Goal: Task Accomplishment & Management: Complete application form

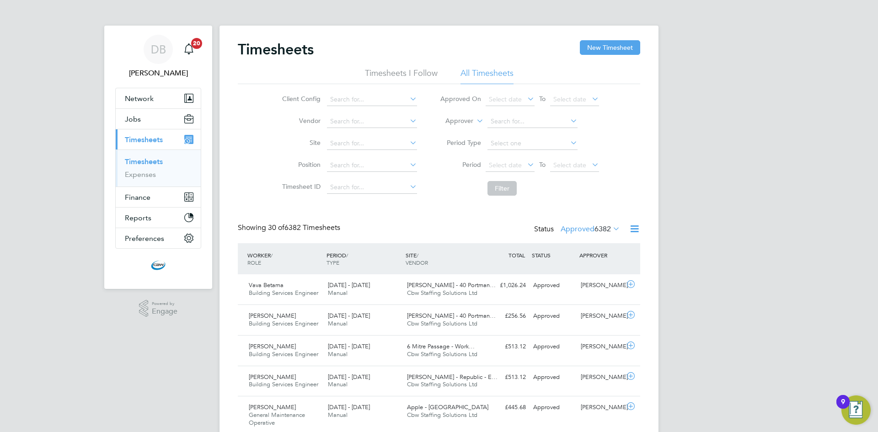
click at [605, 231] on span "6382" at bounding box center [603, 229] width 16 height 9
click at [585, 267] on li "Submitted" at bounding box center [581, 271] width 42 height 13
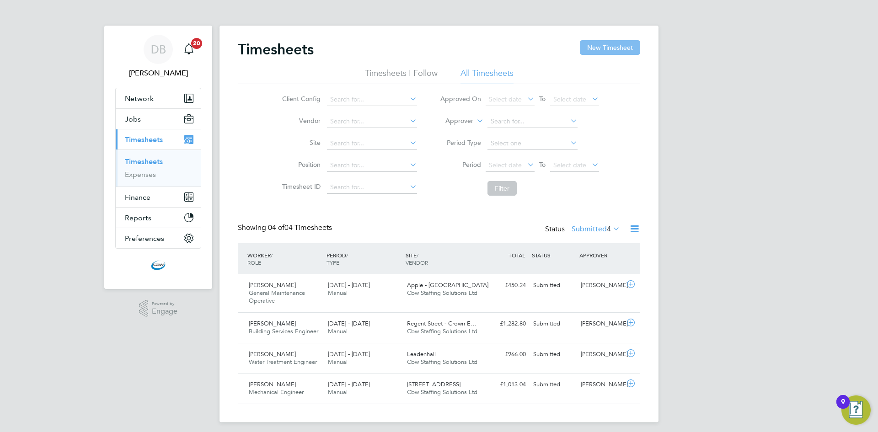
click at [580, 48] on button "New Timesheet" at bounding box center [610, 47] width 60 height 15
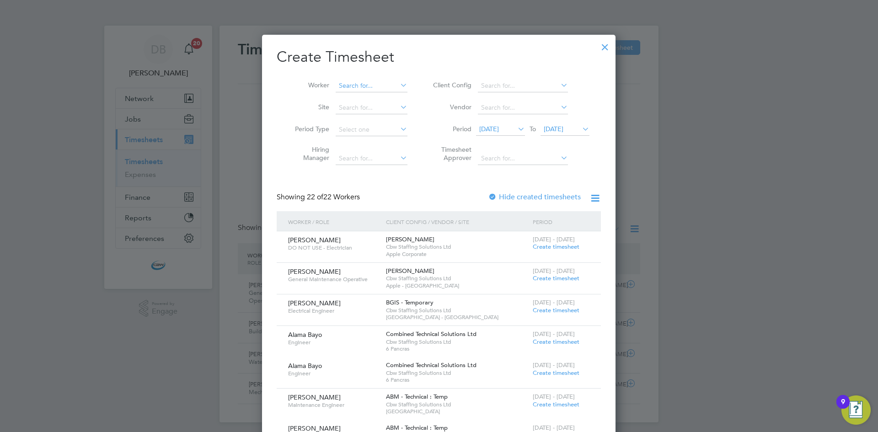
click at [340, 86] on input at bounding box center [372, 86] width 72 height 13
click at [379, 99] on li "[PERSON_NAME]" at bounding box center [374, 98] width 79 height 12
type input "[PERSON_NAME]"
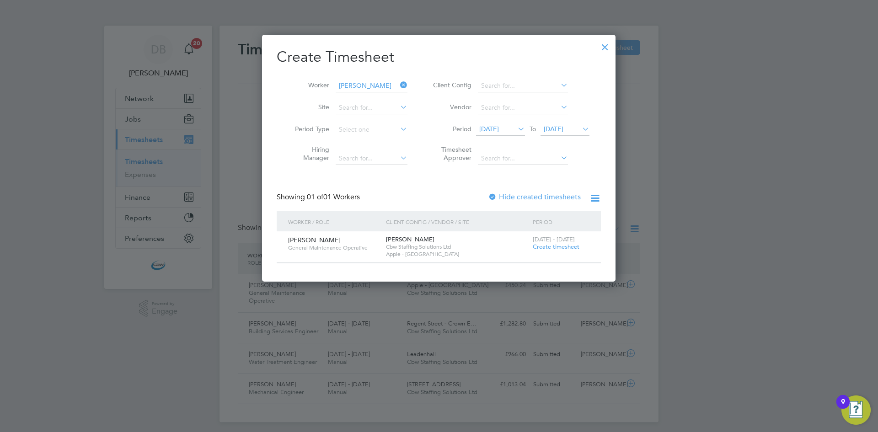
click at [548, 247] on span "Create timesheet" at bounding box center [556, 247] width 47 height 8
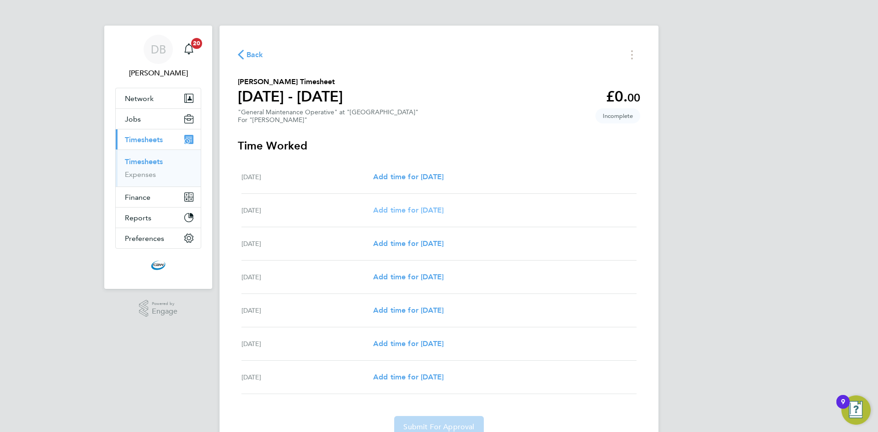
click at [414, 210] on span "Add time for [DATE]" at bounding box center [408, 210] width 70 height 9
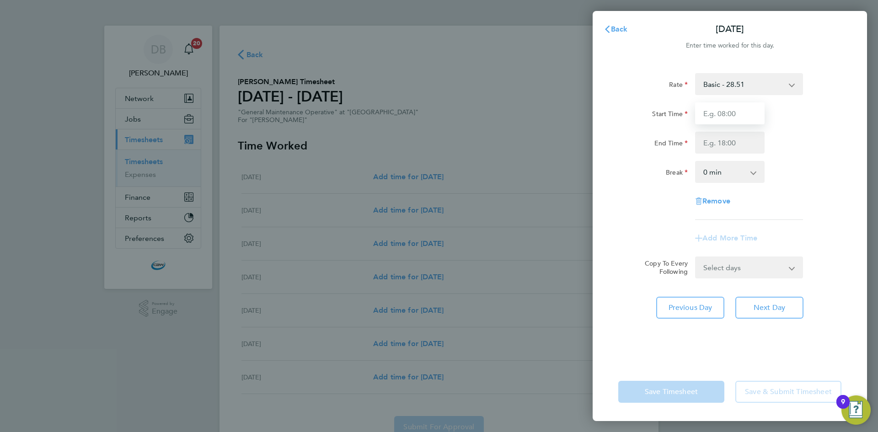
click at [742, 114] on input "Start Time" at bounding box center [730, 113] width 70 height 22
type input "08:00"
drag, startPoint x: 722, startPoint y: 115, endPoint x: 691, endPoint y: 116, distance: 30.7
click at [692, 116] on div "08:00" at bounding box center [730, 113] width 77 height 22
click at [618, 169] on div "Rate Basic - 28.51 Temp to Perm Fee - 3,095.00 Overtime - 42.77 Overtime - 57.0…" at bounding box center [730, 212] width 275 height 301
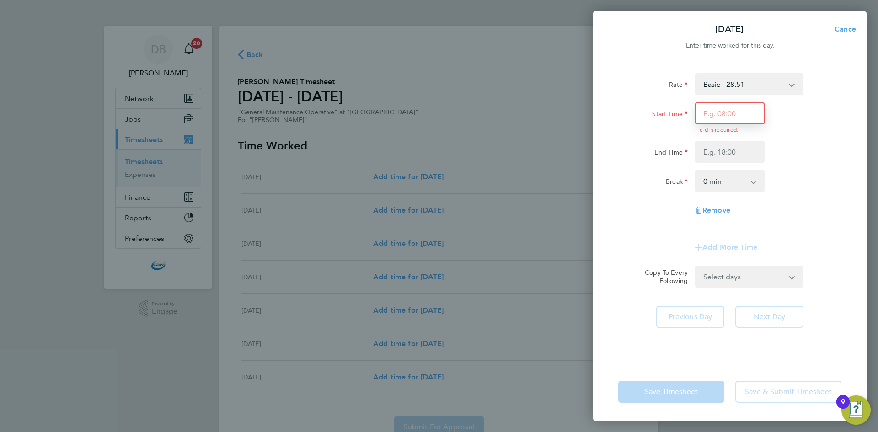
click at [735, 111] on input "Start Time" at bounding box center [730, 113] width 70 height 22
type input "07:00"
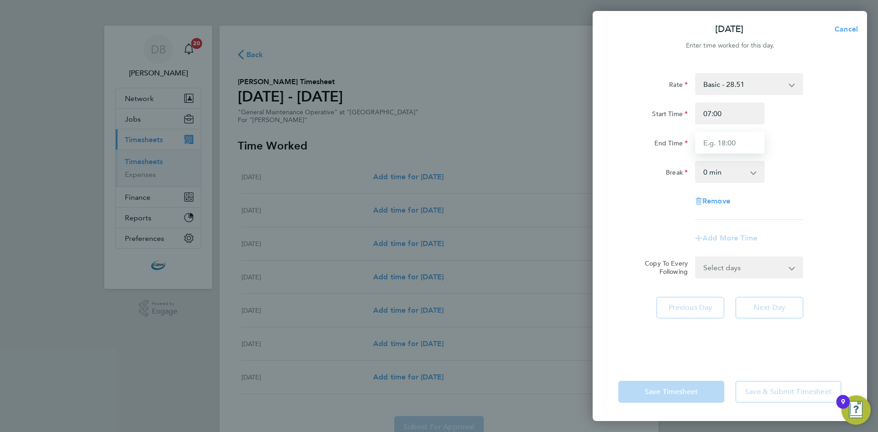
click at [716, 154] on div "Rate Basic - 28.51 Temp to Perm Fee - 3,095.00 Overtime - 42.77 Overtime - 57.0…" at bounding box center [730, 146] width 223 height 147
type input "19:00"
click at [652, 202] on div "Rate Basic - 28.51 Temp to Perm Fee - 3,095.00 Overtime - 42.77 Overtime - 57.0…" at bounding box center [730, 146] width 223 height 147
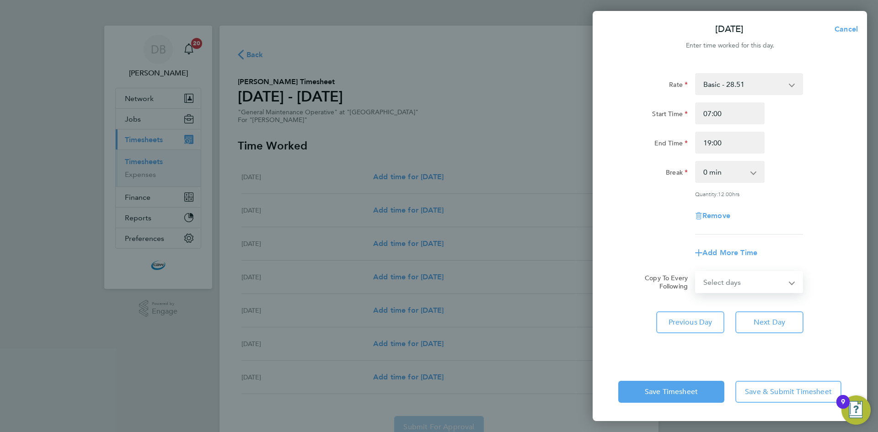
click at [751, 279] on select "Select days Day [DATE] [DATE] [DATE] [DATE] [DATE]" at bounding box center [744, 282] width 96 height 20
select select "DAY"
click at [696, 272] on select "Select days Day [DATE] [DATE] [DATE] [DATE] [DATE]" at bounding box center [744, 282] width 96 height 20
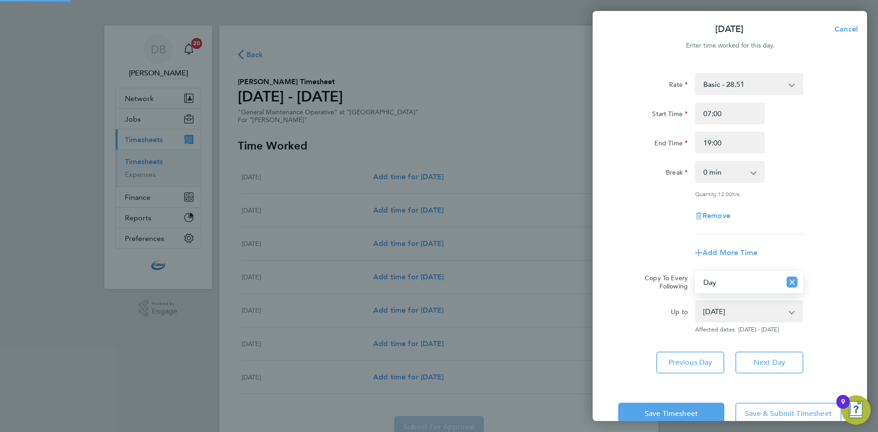
click at [738, 315] on select "[DATE] [DATE] [DATE] [DATE] [DATE]" at bounding box center [743, 312] width 95 height 20
select select "[DATE]"
click at [696, 302] on select "[DATE] [DATE] [DATE] [DATE] [DATE]" at bounding box center [743, 312] width 95 height 20
click at [688, 404] on button "Save Timesheet" at bounding box center [672, 414] width 106 height 22
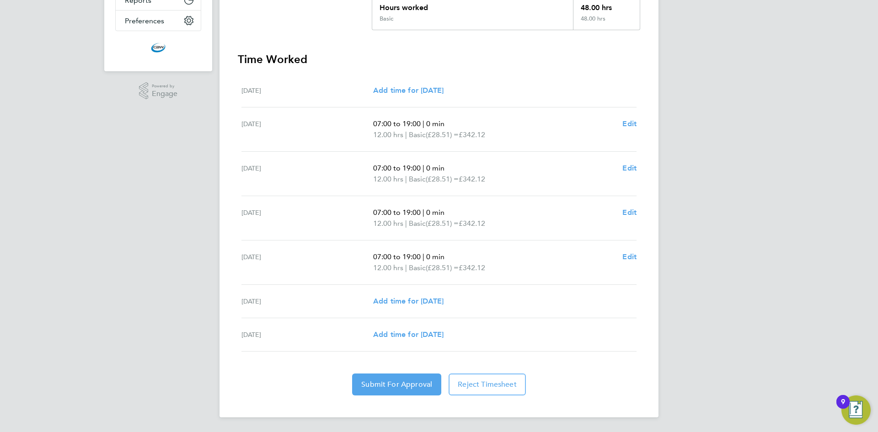
click at [419, 397] on div "Back Following [PERSON_NAME] Timesheet [DATE] - [DATE] £1,368. 48 "General Main…" at bounding box center [439, 113] width 439 height 610
click at [416, 390] on button "Submit For Approval" at bounding box center [396, 385] width 89 height 22
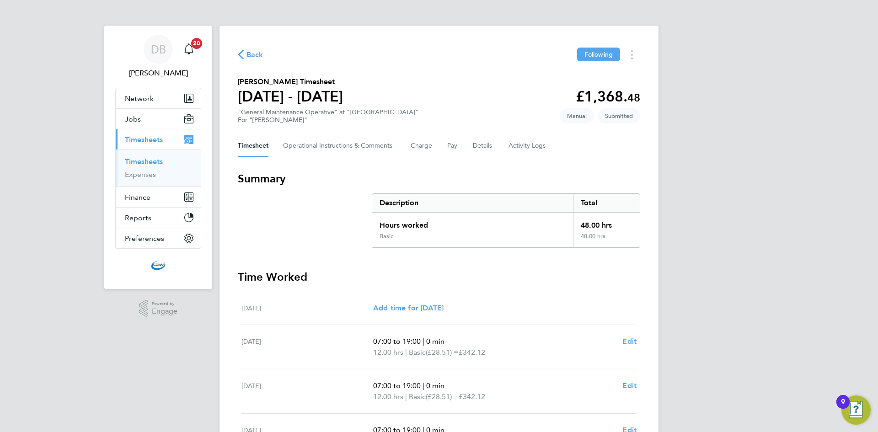
click at [134, 161] on link "Timesheets" at bounding box center [144, 161] width 38 height 9
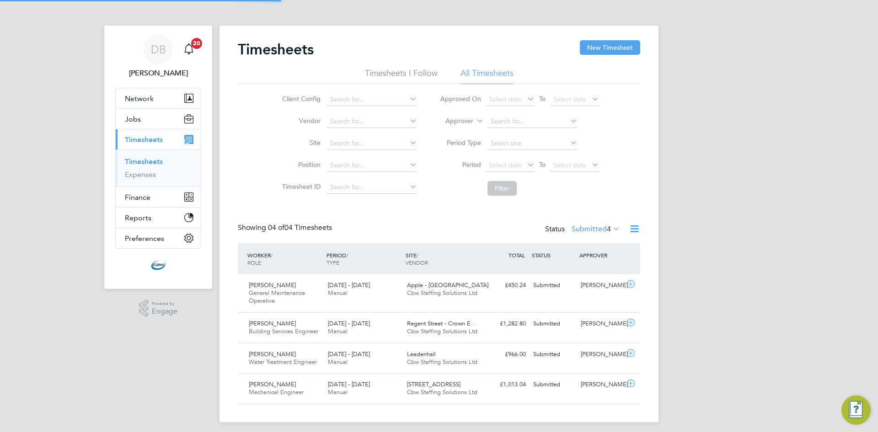
scroll to position [23, 80]
click at [603, 54] on button "New Timesheet" at bounding box center [610, 47] width 60 height 15
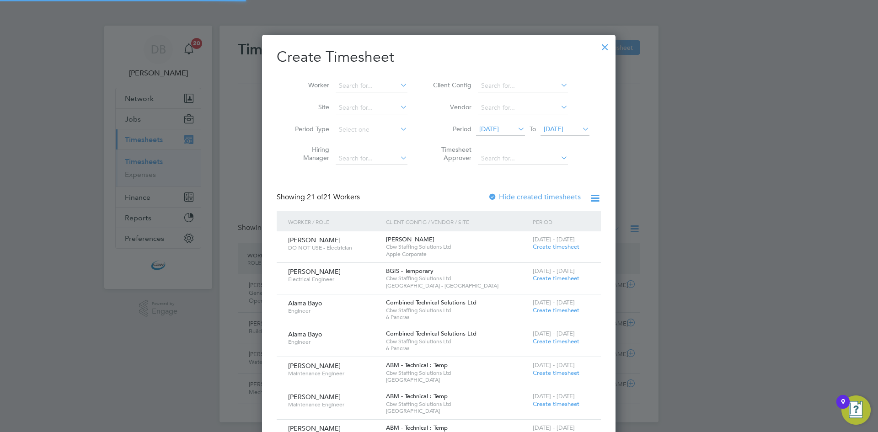
scroll to position [1097, 354]
click at [360, 86] on input at bounding box center [372, 86] width 72 height 13
click at [354, 94] on li "[PERSON_NAME]" at bounding box center [391, 98] width 113 height 12
type input "[PERSON_NAME]"
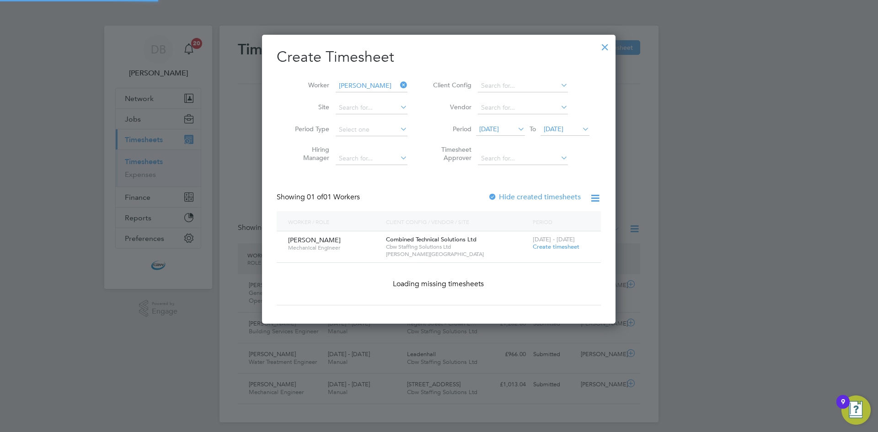
scroll to position [247, 354]
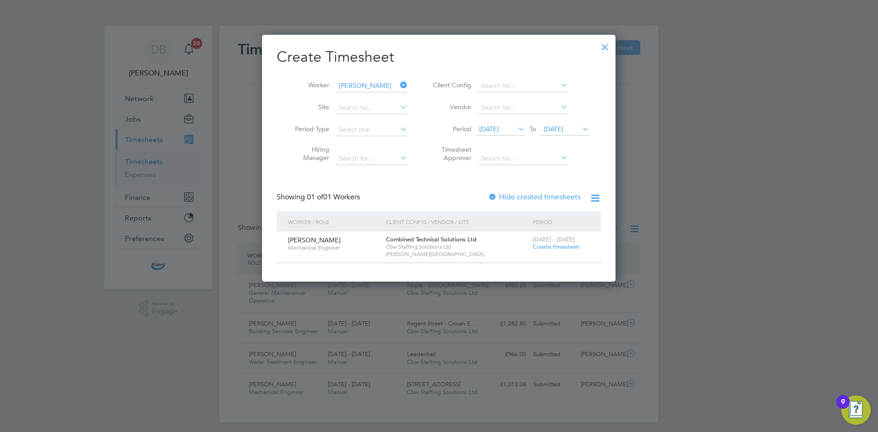
click at [548, 247] on span "Create timesheet" at bounding box center [556, 247] width 47 height 8
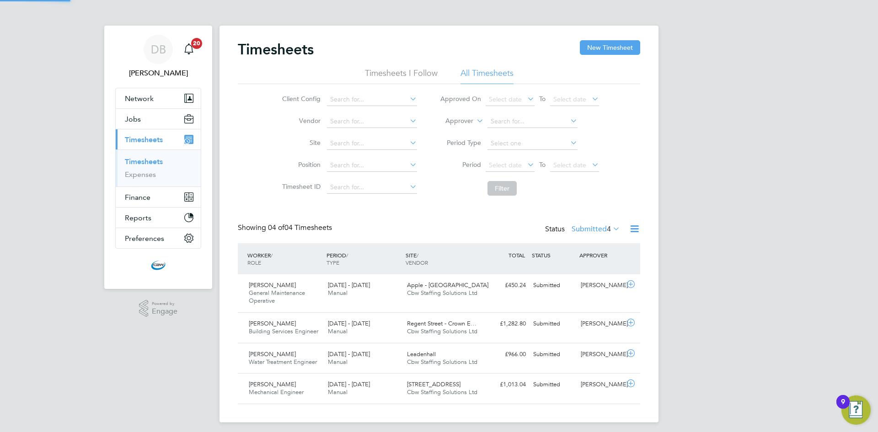
scroll to position [5, 5]
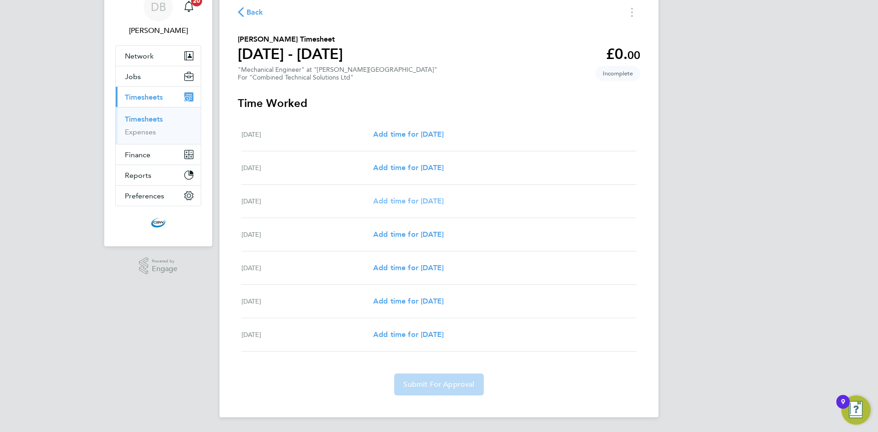
click at [412, 201] on span "Add time for [DATE]" at bounding box center [408, 201] width 70 height 9
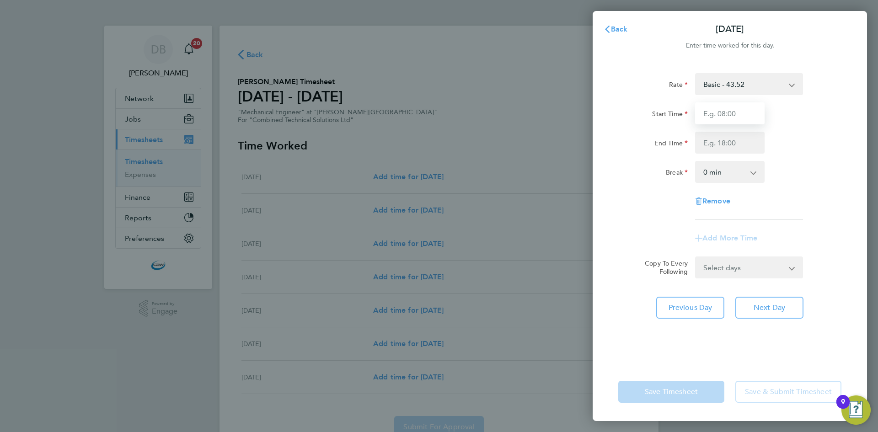
click at [729, 115] on input "Start Time" at bounding box center [730, 113] width 70 height 22
type input "08:00"
click at [731, 145] on input "End Time" at bounding box center [730, 143] width 70 height 22
type input "17:00"
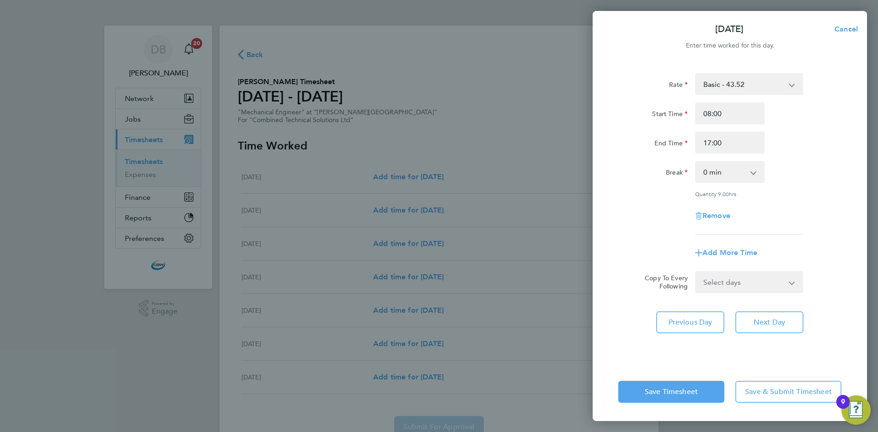
click at [625, 210] on div "Remove" at bounding box center [730, 216] width 231 height 22
click at [745, 172] on select "0 min 15 min 30 min 45 min 60 min 75 min 90 min" at bounding box center [724, 172] width 57 height 20
select select "60"
click at [696, 162] on select "0 min 15 min 30 min 45 min 60 min 75 min 90 min" at bounding box center [724, 172] width 57 height 20
click at [667, 211] on div "Remove" at bounding box center [730, 216] width 231 height 22
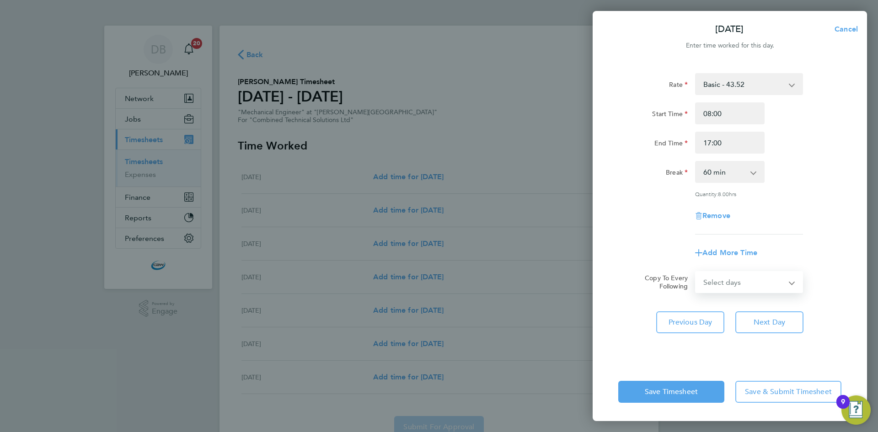
click at [758, 288] on select "Select days Day [DATE] [DATE] [DATE] [DATE]" at bounding box center [744, 282] width 96 height 20
select select "DAY"
click at [696, 272] on select "Select days Day [DATE] [DATE] [DATE] [DATE]" at bounding box center [744, 282] width 96 height 20
select select "[DATE]"
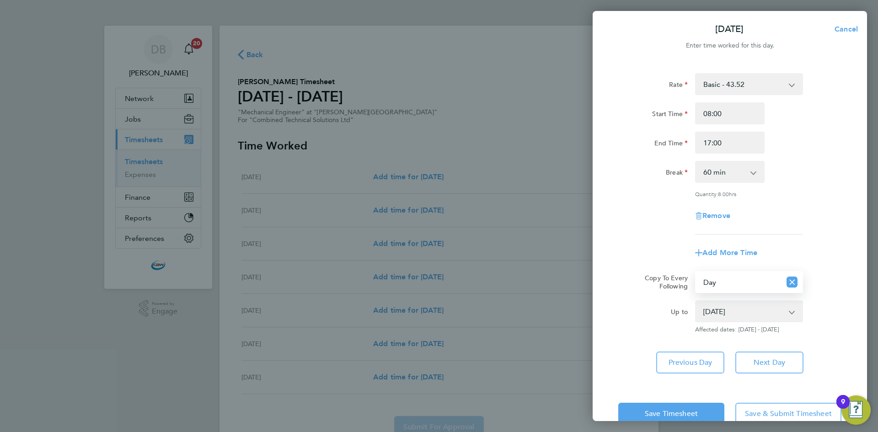
click at [734, 312] on select "[DATE] [DATE] [DATE] [DATE]" at bounding box center [743, 312] width 95 height 20
click at [696, 302] on select "[DATE] [DATE] [DATE] [DATE]" at bounding box center [743, 312] width 95 height 20
click at [684, 405] on button "Save Timesheet" at bounding box center [672, 414] width 106 height 22
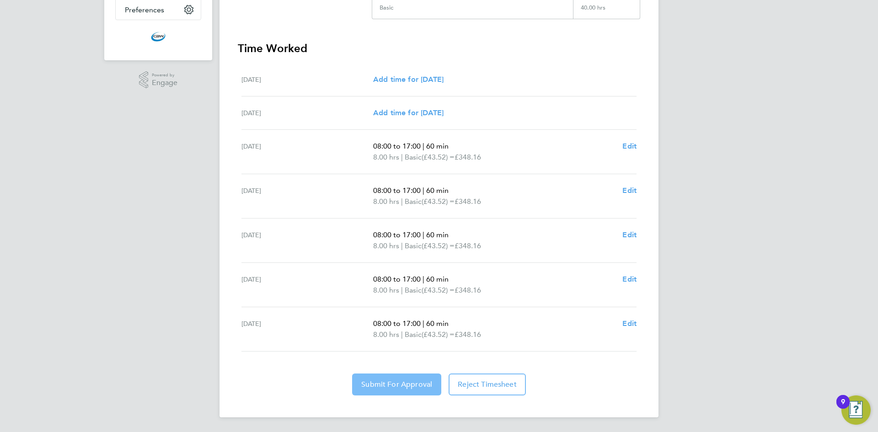
click at [392, 384] on span "Submit For Approval" at bounding box center [396, 384] width 71 height 9
